Goal: Task Accomplishment & Management: Use online tool/utility

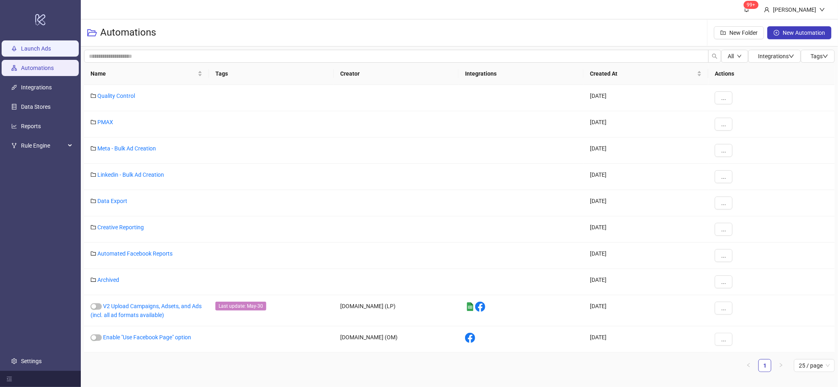
click at [40, 45] on link "Launch Ads" at bounding box center [36, 48] width 30 height 6
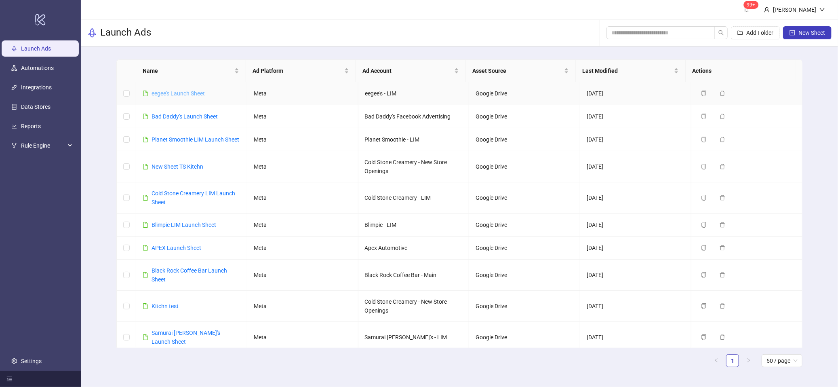
click at [175, 95] on link "eegee's Launch Sheet" at bounding box center [177, 93] width 53 height 6
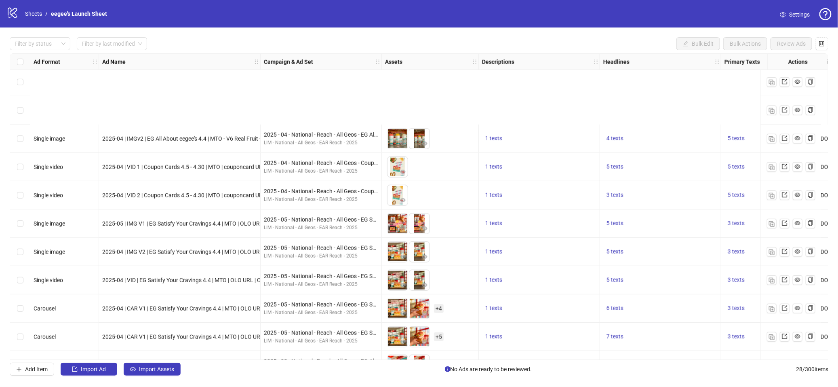
scroll to position [506, 0]
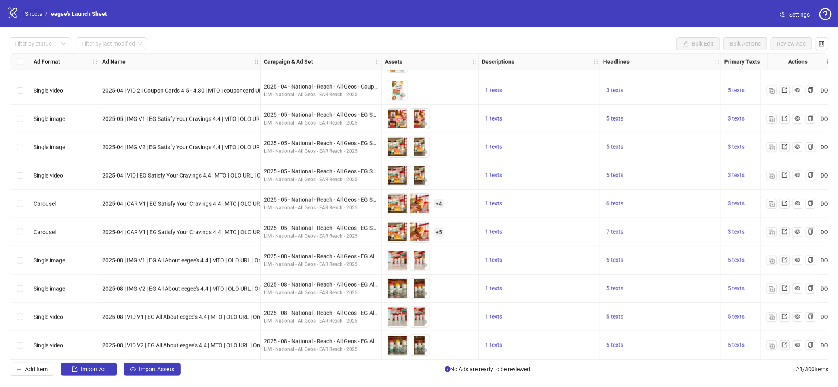
click at [35, 12] on link "Sheets" at bounding box center [33, 13] width 20 height 9
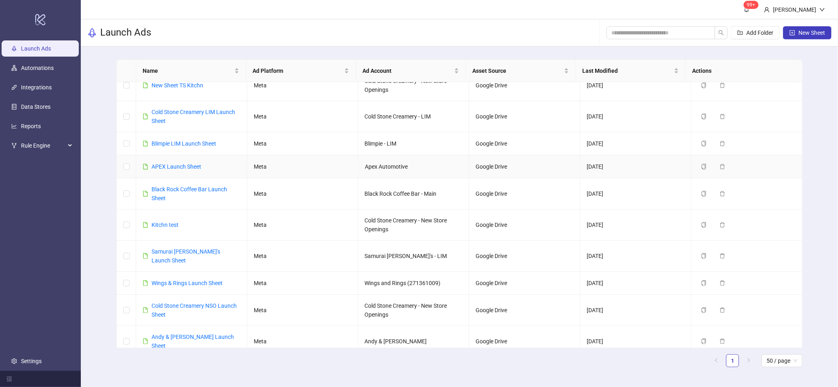
scroll to position [90, 0]
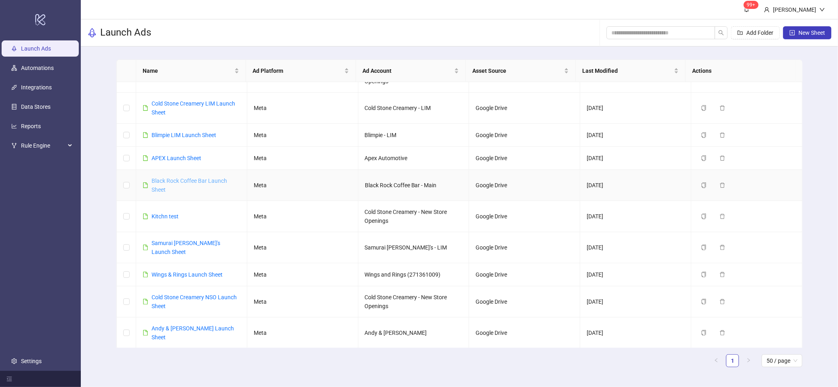
click at [216, 188] on link "Black Rock Coffee Bar Launch Sheet" at bounding box center [189, 184] width 76 height 15
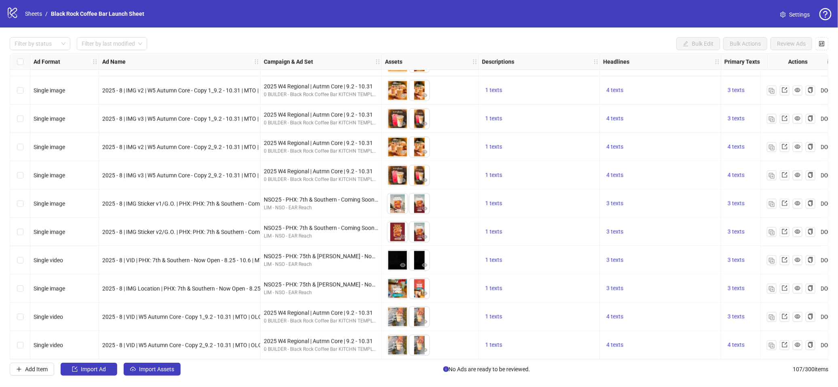
scroll to position [2740, 120]
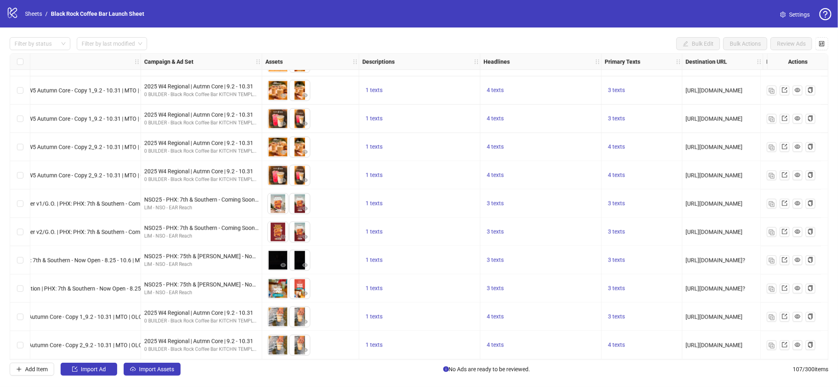
drag, startPoint x: 471, startPoint y: 61, endPoint x: 573, endPoint y: 63, distance: 101.4
click at [573, 62] on div "Ad Format Ad Name Campaign & Ad Set Assets Descriptions Headlines Primary Texts…" at bounding box center [408, 62] width 994 height 0
drag, startPoint x: 409, startPoint y: 63, endPoint x: 613, endPoint y: 65, distance: 204.0
click at [531, 62] on div "Ad Format Ad Name Campaign & Ad Set Assets Descriptions Headlines Primary Texts…" at bounding box center [408, 62] width 994 height 0
drag, startPoint x: 637, startPoint y: 63, endPoint x: 551, endPoint y: 67, distance: 86.1
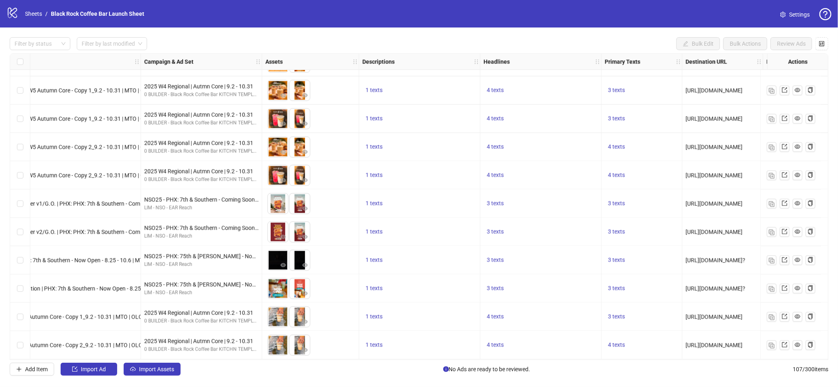
click at [552, 62] on div "Ad Format Ad Name Campaign & Ad Set Assets Descriptions Headlines Primary Texts…" at bounding box center [408, 62] width 994 height 0
click at [522, 63] on div "Headlines" at bounding box center [540, 62] width 121 height 16
click at [623, 63] on strong "Primary Texts" at bounding box center [623, 61] width 36 height 9
click at [677, 63] on icon "holder" at bounding box center [678, 61] width 3 height 4
drag, startPoint x: 676, startPoint y: 61, endPoint x: 584, endPoint y: 63, distance: 92.1
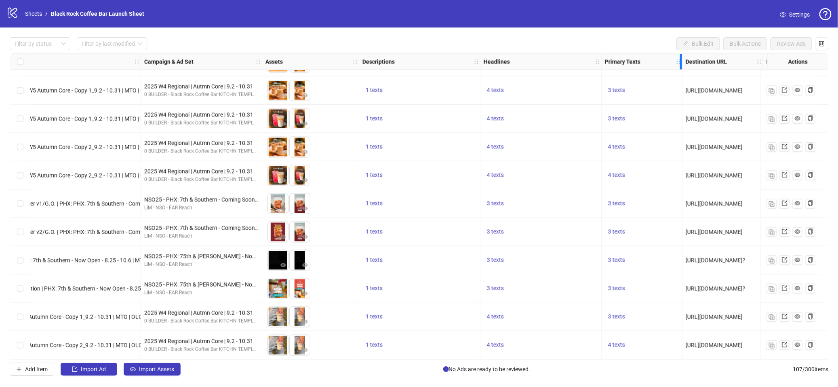
click at [455, 62] on div "Ad Format Ad Name Campaign & Ad Set Assets Descriptions Headlines Primary Texts…" at bounding box center [408, 62] width 994 height 0
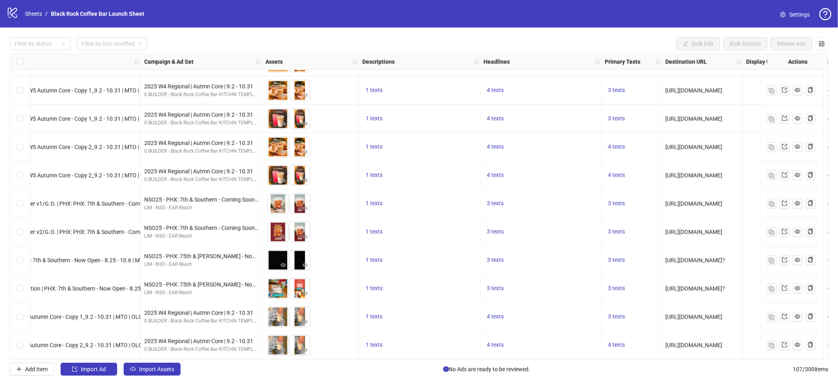
drag, startPoint x: 551, startPoint y: 65, endPoint x: 636, endPoint y: 63, distance: 85.3
click at [596, 65] on div "Headlines" at bounding box center [540, 62] width 121 height 16
drag, startPoint x: 660, startPoint y: 60, endPoint x: 718, endPoint y: 67, distance: 58.2
click at [662, 65] on div "Resize Primary Texts column" at bounding box center [661, 62] width 2 height 16
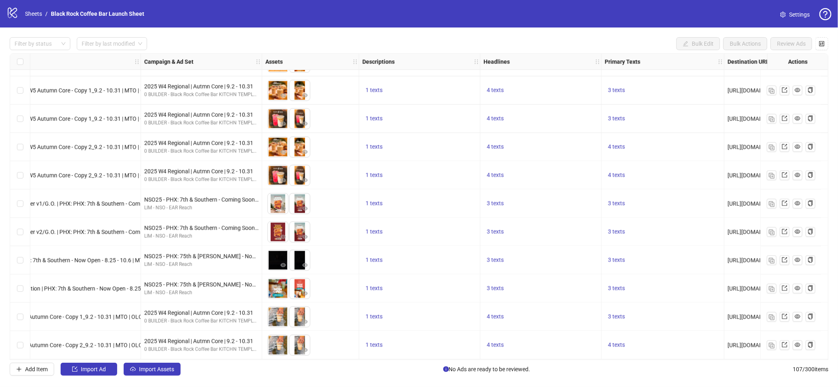
drag, startPoint x: 431, startPoint y: 63, endPoint x: 522, endPoint y: 62, distance: 90.9
click at [522, 62] on div "Ad Format Ad Name Campaign & Ad Set Assets Descriptions Headlines Primary Texts…" at bounding box center [429, 62] width 1036 height 0
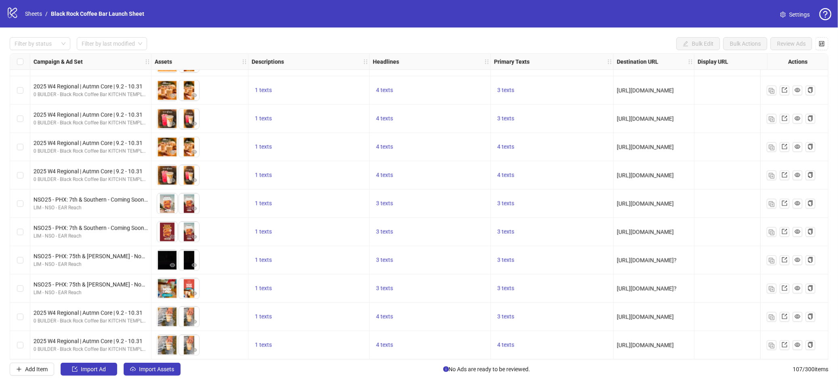
scroll to position [2740, 272]
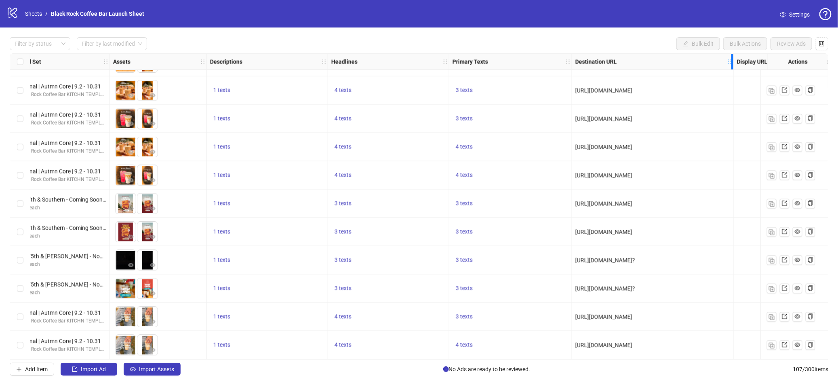
drag, startPoint x: 652, startPoint y: 61, endPoint x: 736, endPoint y: 64, distance: 84.1
click at [736, 62] on div "Ad Format Ad Name Campaign & Ad Set Assets Descriptions Headlines Primary Texts…" at bounding box center [338, 62] width 1161 height 0
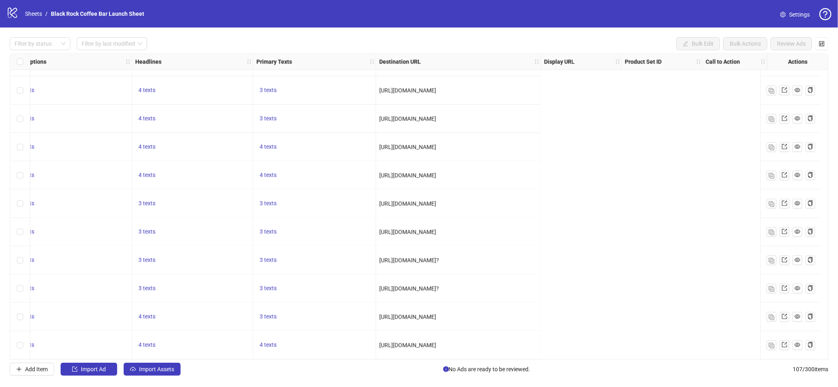
scroll to position [2740, 0]
